Goal: Task Accomplishment & Management: Manage account settings

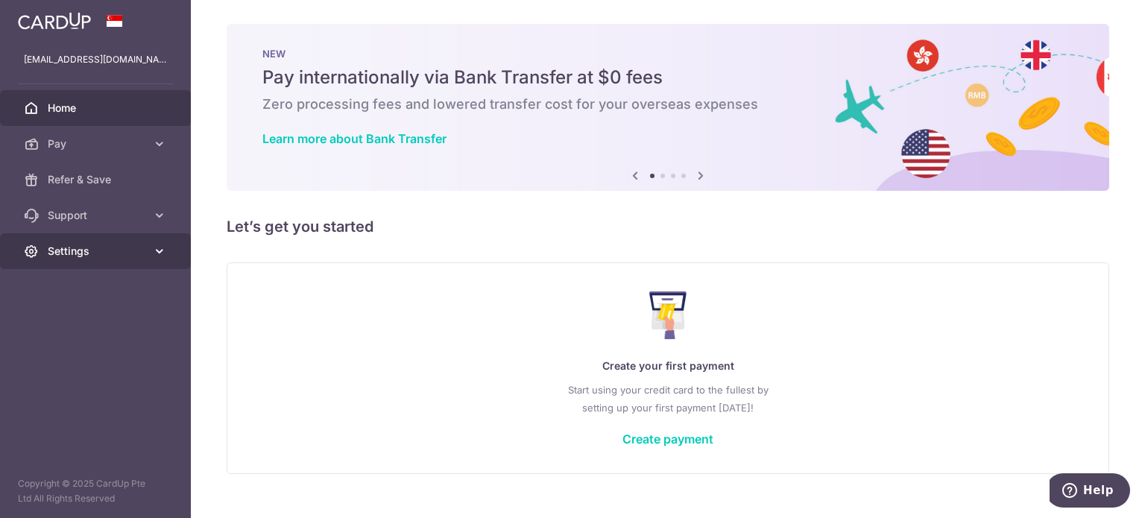
click at [142, 253] on span "Settings" at bounding box center [97, 251] width 98 height 15
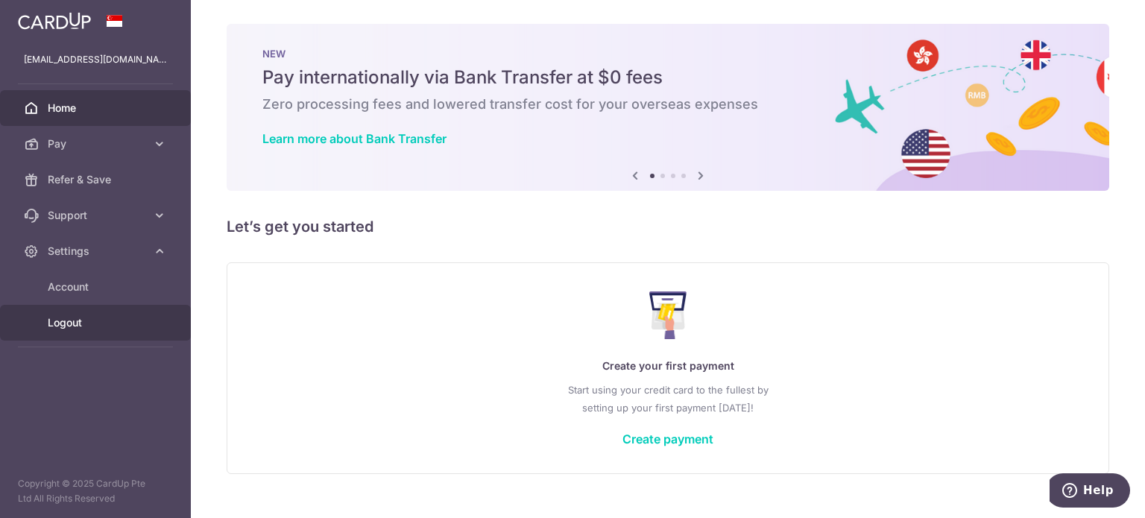
click at [69, 321] on span "Logout" at bounding box center [97, 322] width 98 height 15
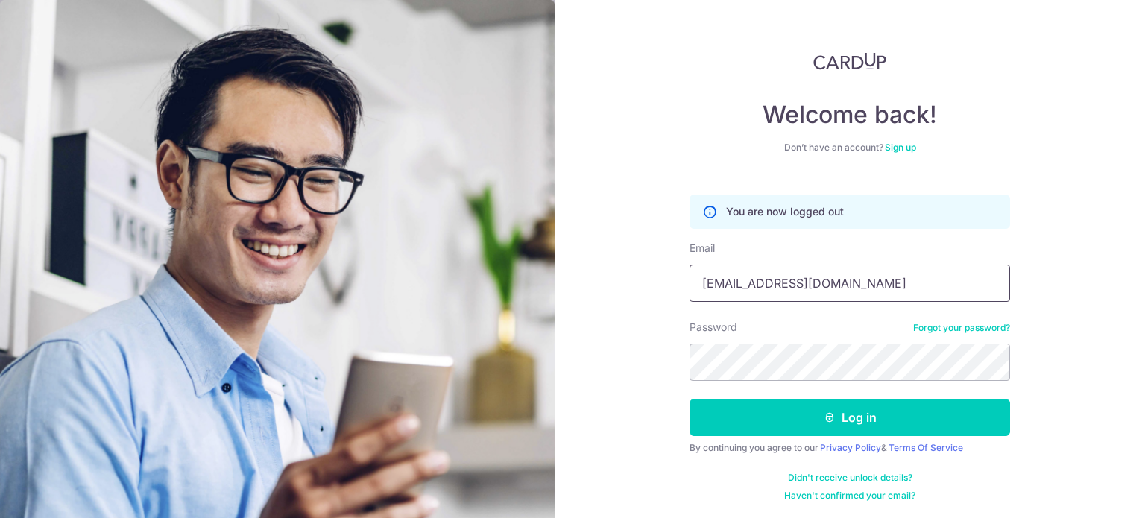
click at [800, 285] on input "[EMAIL_ADDRESS][DOMAIN_NAME]" at bounding box center [849, 283] width 320 height 37
type input "cjzlim@gmail.com"
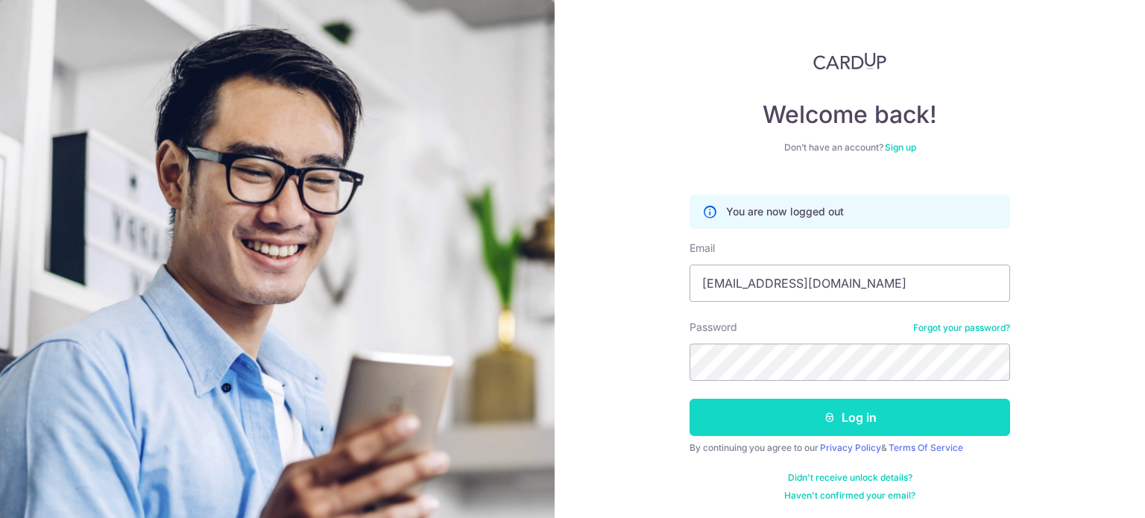
click at [816, 412] on button "Log in" at bounding box center [849, 417] width 320 height 37
